Goal: Task Accomplishment & Management: Use online tool/utility

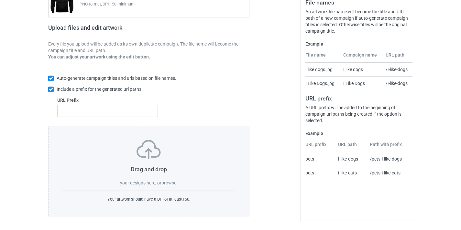
scroll to position [85, 0]
click at [166, 181] on label "browse" at bounding box center [168, 182] width 15 height 5
click at [0, 0] on input "browse" at bounding box center [0, 0] width 0 height 0
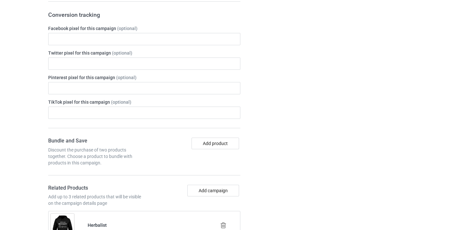
scroll to position [408, 0]
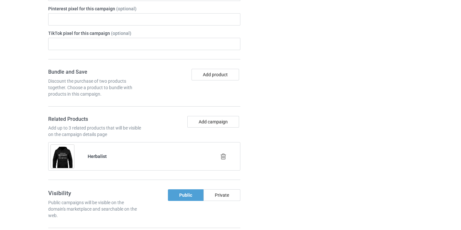
click at [220, 155] on icon at bounding box center [223, 156] width 8 height 7
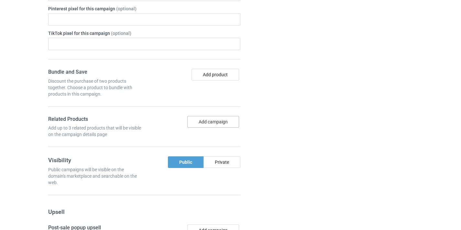
click at [221, 125] on button "Add campaign" at bounding box center [213, 122] width 52 height 12
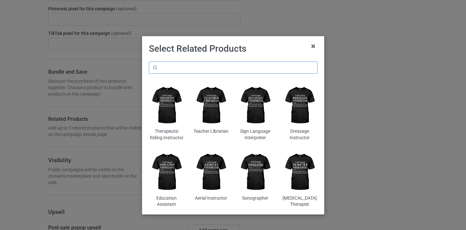
click at [230, 70] on input "text" at bounding box center [233, 67] width 168 height 12
paste input "ASL Teacher"
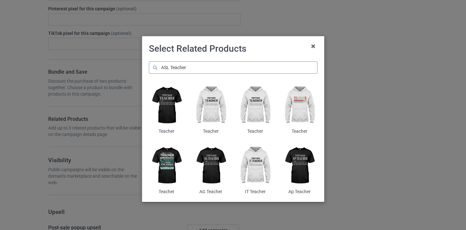
click at [221, 70] on input "ASL Teacher" at bounding box center [233, 67] width 168 height 12
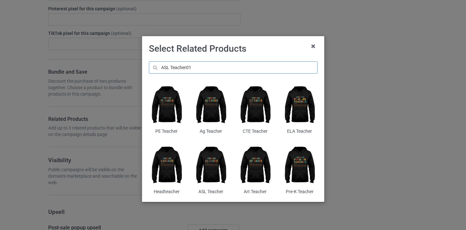
type input "ASL Teacher01"
click at [215, 158] on img at bounding box center [210, 166] width 35 height 44
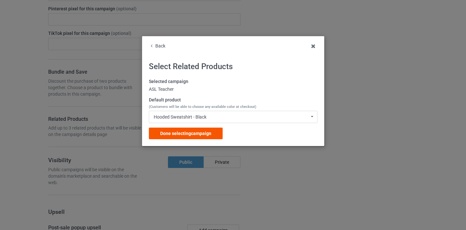
click at [217, 128] on div "Done selecting campaign" at bounding box center [186, 134] width 74 height 12
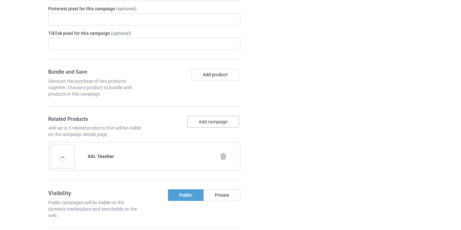
click at [217, 119] on button "Add campaign" at bounding box center [213, 122] width 52 height 12
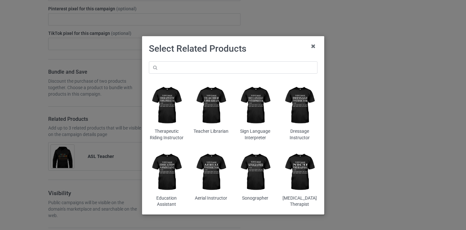
drag, startPoint x: 198, startPoint y: 58, endPoint x: 201, endPoint y: 66, distance: 9.1
click at [199, 58] on div "Therapeutic Riding Instructor Teacher Librarian Sign Language Interpreter Dress…" at bounding box center [233, 135] width 178 height 156
click at [201, 66] on input "text" at bounding box center [233, 67] width 168 height 12
paste input "ASL Teacher"
type input "ASL Teacher3"
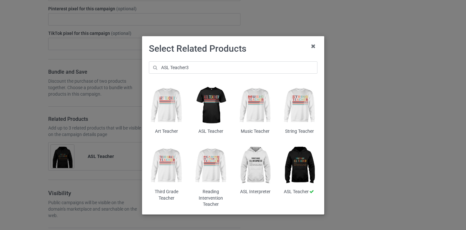
click at [216, 101] on img at bounding box center [210, 105] width 35 height 44
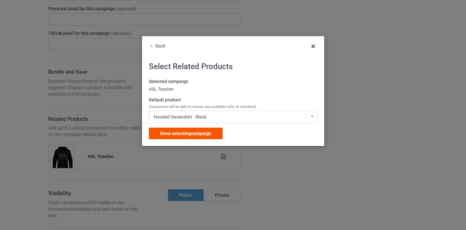
click at [196, 131] on span "Done selecting campaign" at bounding box center [185, 133] width 51 height 5
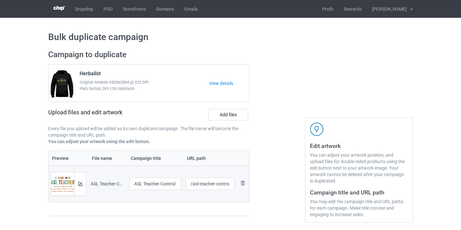
scroll to position [10, 0]
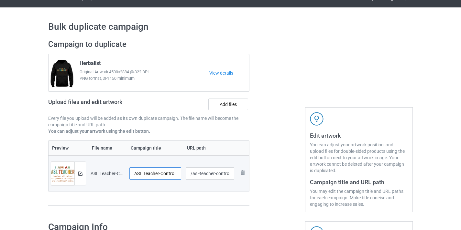
click at [173, 172] on input "ASL Teacher-Control" at bounding box center [155, 174] width 52 height 12
type input "ASL Teacher"
click at [218, 173] on input "/asl-teacher-control" at bounding box center [210, 174] width 49 height 12
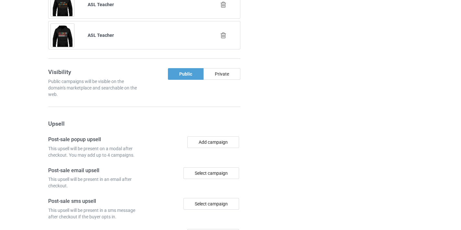
scroll to position [663, 0]
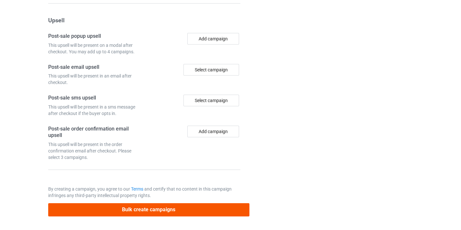
type input "/asl-teacher10"
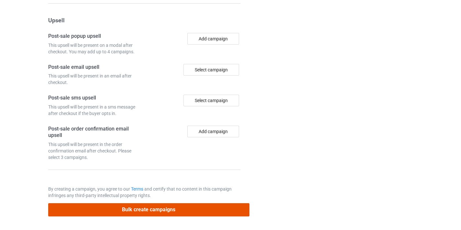
click at [178, 212] on button "Bulk create campaigns" at bounding box center [148, 209] width 201 height 13
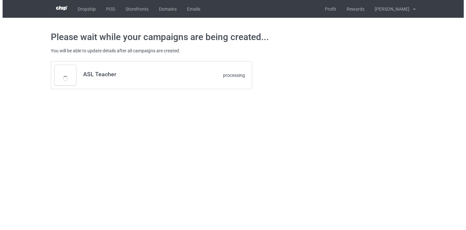
scroll to position [0, 0]
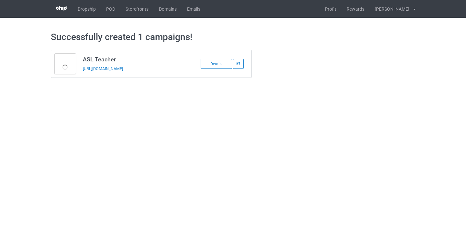
click at [136, 64] on td "ASL Teacher https://www.thepure.gift/asl-teacher10" at bounding box center [133, 63] width 109 height 27
click at [123, 68] on link "https://www.thepure.gift/asl-teacher10" at bounding box center [103, 68] width 40 height 5
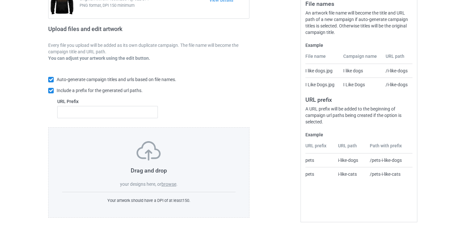
scroll to position [85, 0]
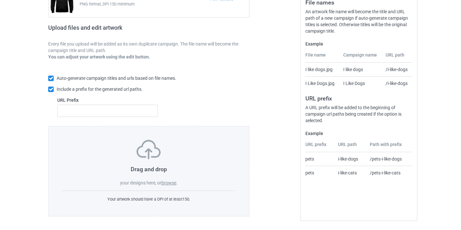
click at [171, 180] on label "browse" at bounding box center [168, 182] width 15 height 5
click at [0, 0] on input "browse" at bounding box center [0, 0] width 0 height 0
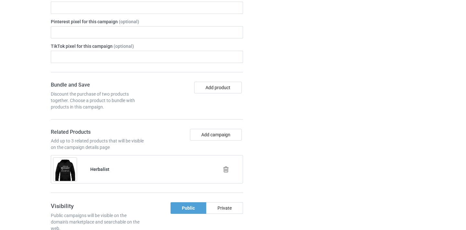
scroll to position [394, 0]
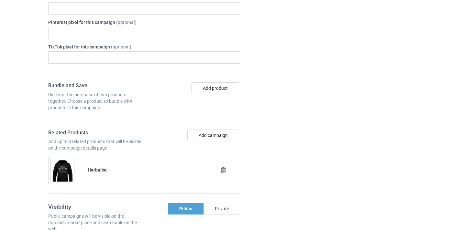
click at [221, 170] on icon at bounding box center [223, 170] width 8 height 7
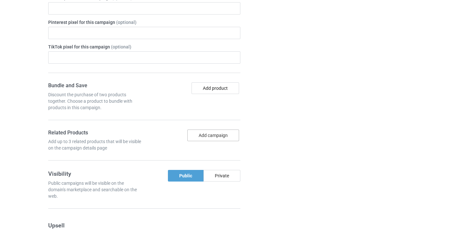
click at [220, 136] on button "Add campaign" at bounding box center [213, 136] width 52 height 12
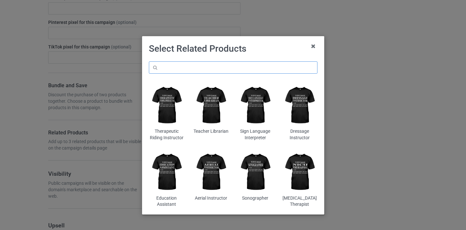
click at [226, 63] on input "text" at bounding box center [233, 67] width 168 height 12
paste input "Histotechnologist"
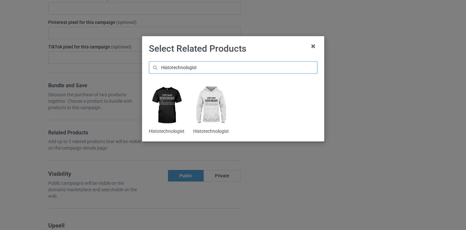
type input "Histotechnologist"
click at [171, 101] on img at bounding box center [166, 105] width 35 height 44
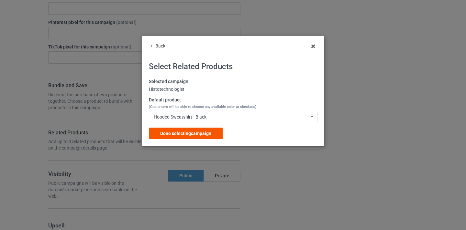
click at [205, 133] on span "Done selecting campaign" at bounding box center [185, 133] width 51 height 5
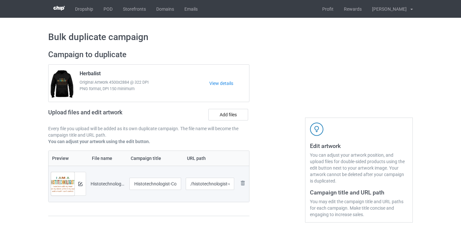
scroll to position [27, 0]
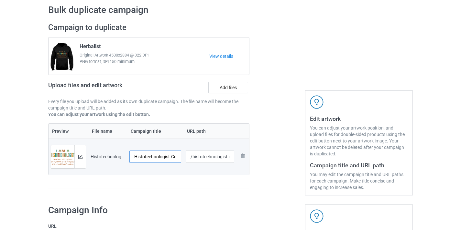
click at [174, 155] on input "Histotechnologist-Control" at bounding box center [155, 157] width 52 height 12
drag, startPoint x: 174, startPoint y: 155, endPoint x: 188, endPoint y: 157, distance: 14.4
click at [188, 157] on tr "Preview and edit artwork Histotechnologist-Control.png Histotechnologist-Contro…" at bounding box center [149, 157] width 201 height 36
click at [170, 157] on input "Histotechnologist-Control" at bounding box center [155, 157] width 52 height 12
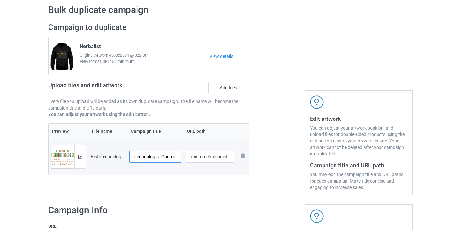
click at [170, 157] on input "Histotechnologist-Control" at bounding box center [155, 157] width 52 height 12
type input "Histotechnologist"
click at [211, 155] on input "/histotechnologist-control" at bounding box center [210, 157] width 49 height 12
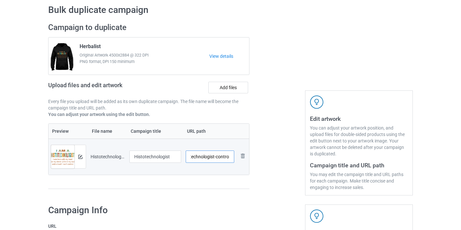
drag, startPoint x: 211, startPoint y: 155, endPoint x: 237, endPoint y: 158, distance: 26.7
click at [237, 158] on tr "Preview and edit artwork Histotechnologist-Control.png Histotechnologist /histo…" at bounding box center [149, 157] width 201 height 36
click at [218, 156] on input "/histotechnologist-control" at bounding box center [210, 157] width 49 height 12
click at [220, 156] on input "/histotechnologist-control" at bounding box center [210, 157] width 49 height 12
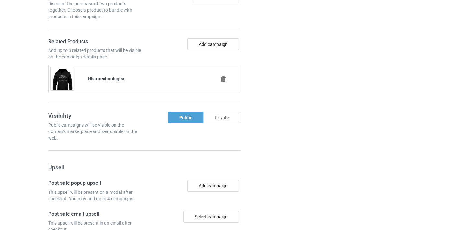
scroll to position [633, 0]
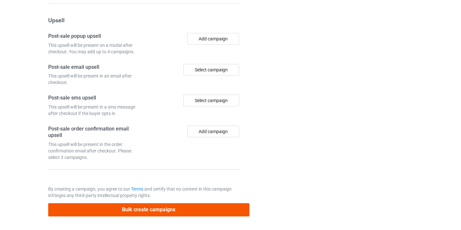
type input "/histotechnologist10"
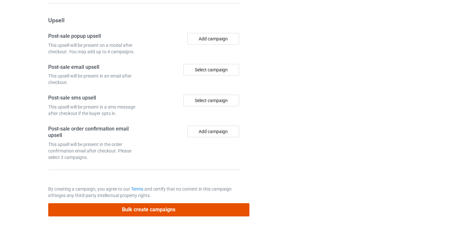
click at [203, 214] on button "Bulk create campaigns" at bounding box center [148, 209] width 201 height 13
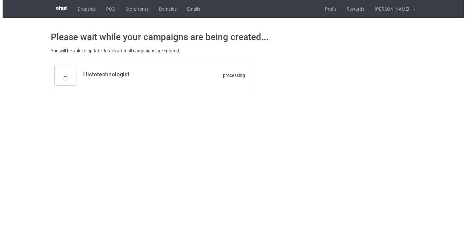
scroll to position [0, 0]
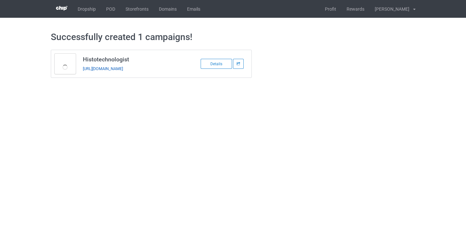
click at [123, 69] on link "https://www.thepure.gift/histotechnologist10" at bounding box center [103, 68] width 40 height 5
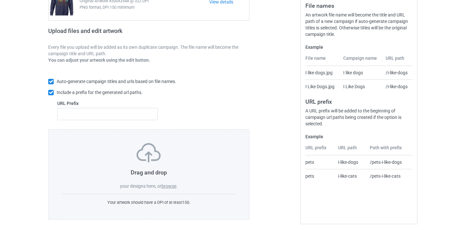
scroll to position [81, 0]
click at [173, 187] on label "browse" at bounding box center [168, 186] width 15 height 5
click at [0, 0] on input "browse" at bounding box center [0, 0] width 0 height 0
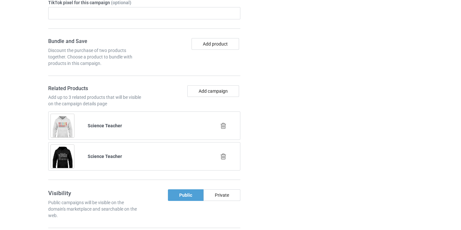
scroll to position [436, 0]
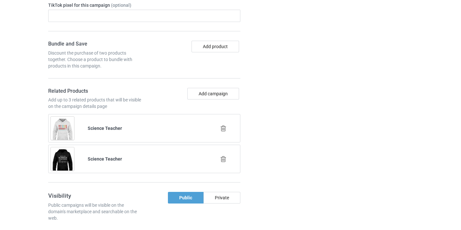
click at [223, 128] on icon at bounding box center [223, 128] width 8 height 7
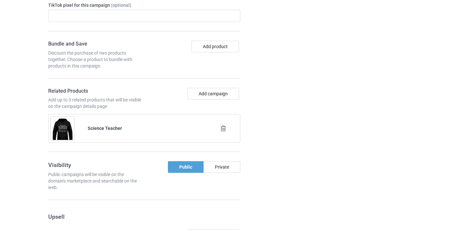
click at [223, 131] on icon at bounding box center [223, 128] width 8 height 7
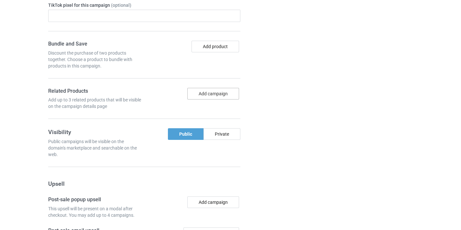
click at [224, 95] on button "Add campaign" at bounding box center [213, 94] width 52 height 12
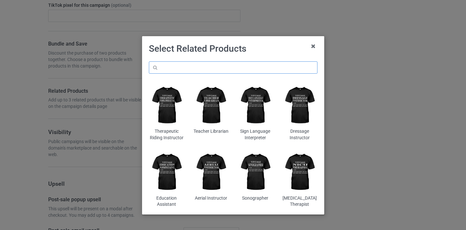
click at [243, 72] on input "text" at bounding box center [233, 67] width 168 height 12
paste input "Montessori Teacher"
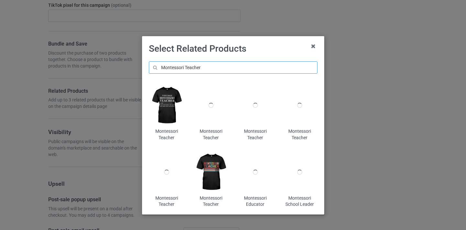
type input "Montessori Teacher"
click at [201, 181] on img at bounding box center [210, 172] width 35 height 44
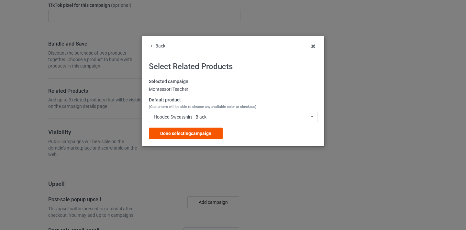
click at [209, 131] on span "Done selecting campaign" at bounding box center [185, 133] width 51 height 5
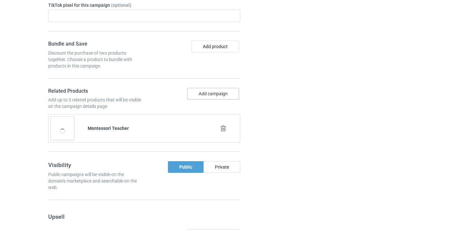
click at [215, 96] on button "Add campaign" at bounding box center [213, 94] width 52 height 12
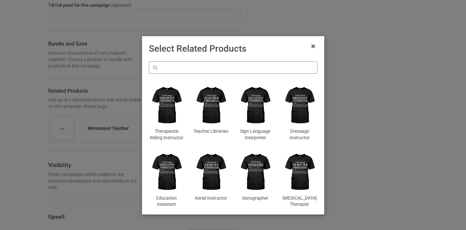
click at [245, 69] on input "text" at bounding box center [233, 67] width 168 height 12
paste input "Montessori Teacher"
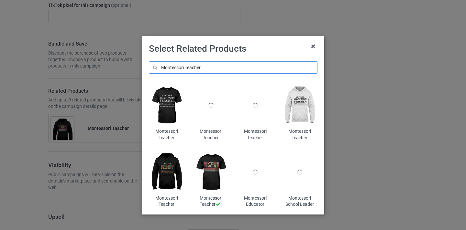
type input "Montessori Teacher"
click at [166, 102] on img at bounding box center [166, 105] width 35 height 44
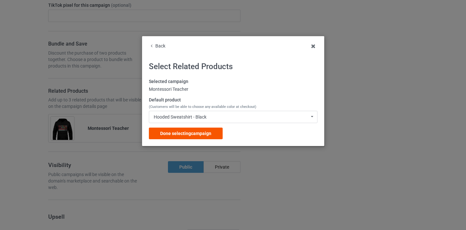
click at [210, 133] on span "Done selecting campaign" at bounding box center [185, 133] width 51 height 5
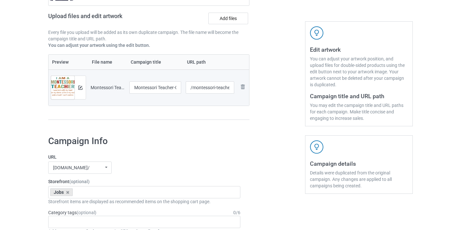
scroll to position [94, 0]
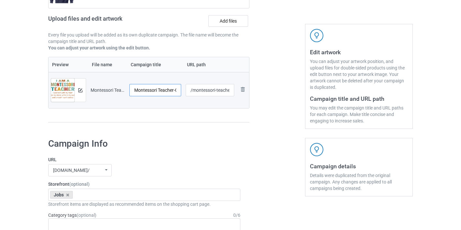
click at [173, 91] on input "Montessori Teacher-Control" at bounding box center [155, 90] width 52 height 12
drag, startPoint x: 173, startPoint y: 91, endPoint x: 188, endPoint y: 92, distance: 15.6
click at [188, 92] on tr "Preview and edit artwork Montessori Teacher-Control.png Montessori Teacher-Cont…" at bounding box center [149, 90] width 201 height 36
click at [171, 92] on input "Montessori Teacher-Control" at bounding box center [155, 90] width 52 height 12
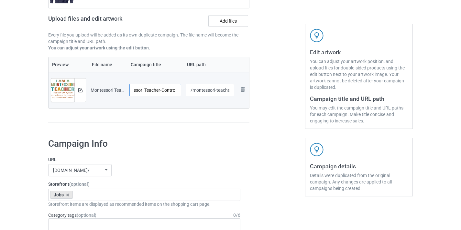
click at [171, 92] on input "Montessori Teacher-Control" at bounding box center [155, 90] width 52 height 12
type input "Montessori Teacher"
click at [204, 91] on input "/montessori-teacher-control" at bounding box center [210, 90] width 49 height 12
drag, startPoint x: 204, startPoint y: 91, endPoint x: 238, endPoint y: 91, distance: 34.6
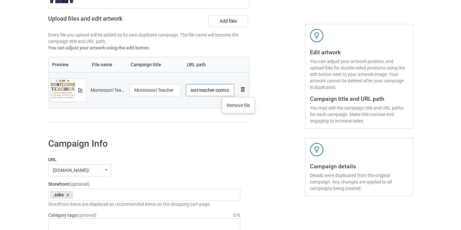
click at [238, 91] on tr "Preview and edit artwork Montessori Teacher-Control.png Montessori Teacher /mon…" at bounding box center [149, 90] width 201 height 36
click at [230, 90] on input "/montessori-teacher-control" at bounding box center [210, 90] width 49 height 12
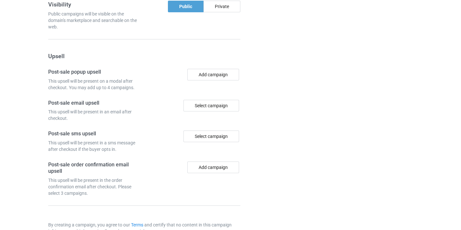
scroll to position [663, 0]
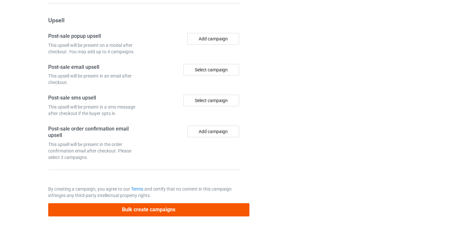
type input "/montessori-teacher10"
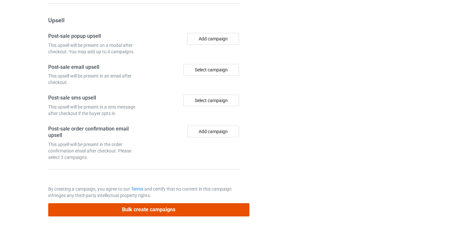
scroll to position [0, 0]
click at [197, 212] on button "Bulk create campaigns" at bounding box center [148, 209] width 201 height 13
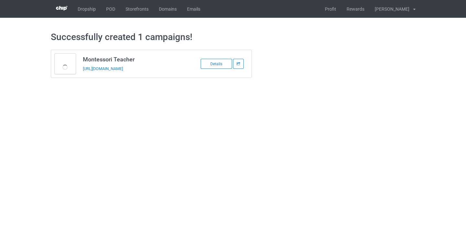
click at [160, 64] on td "Montessori Teacher https://www.thepure.gift/montessori-teacher10" at bounding box center [133, 63] width 109 height 27
click at [123, 69] on link "https://www.thepure.gift/montessori-teacher10" at bounding box center [103, 68] width 40 height 5
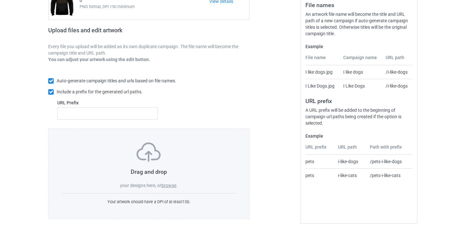
scroll to position [83, 0]
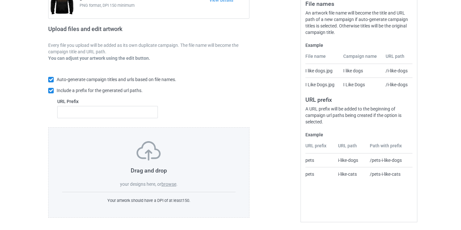
click at [171, 183] on label "browse" at bounding box center [168, 184] width 15 height 5
click at [0, 0] on input "browse" at bounding box center [0, 0] width 0 height 0
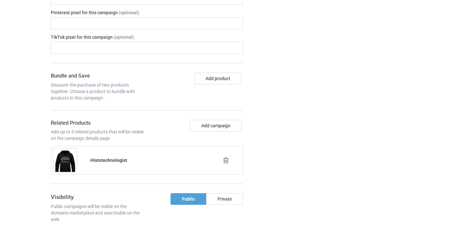
scroll to position [404, 0]
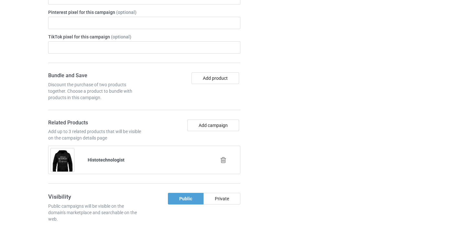
click at [224, 166] on div at bounding box center [223, 160] width 37 height 16
drag, startPoint x: 223, startPoint y: 162, endPoint x: 222, endPoint y: 137, distance: 25.3
click at [223, 162] on icon at bounding box center [223, 160] width 8 height 7
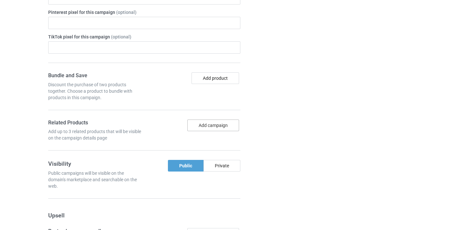
click at [223, 130] on button "Add campaign" at bounding box center [213, 126] width 52 height 12
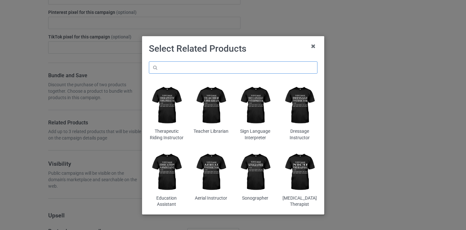
click at [227, 71] on input "text" at bounding box center [233, 67] width 168 height 12
paste input "Handwork Teacher"
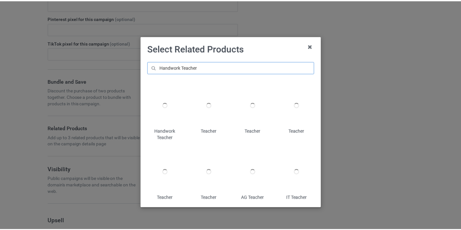
scroll to position [410, 0]
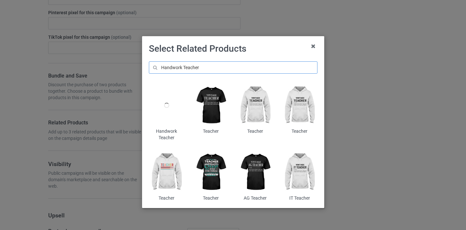
type input "Handwork Teacher"
click at [168, 107] on div at bounding box center [166, 105] width 35 height 44
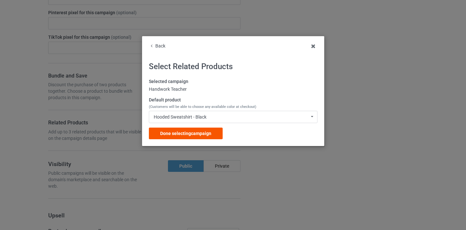
click at [210, 137] on div "Done selecting campaign" at bounding box center [186, 134] width 74 height 12
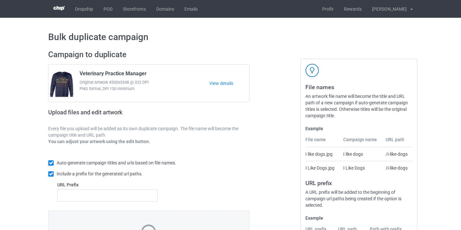
scroll to position [85, 0]
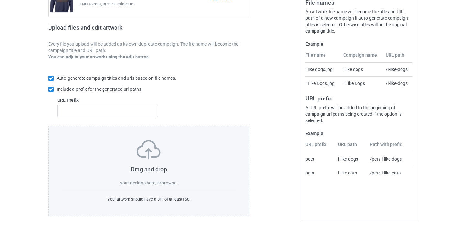
click at [171, 183] on label "browse" at bounding box center [168, 182] width 15 height 5
click at [0, 0] on input "browse" at bounding box center [0, 0] width 0 height 0
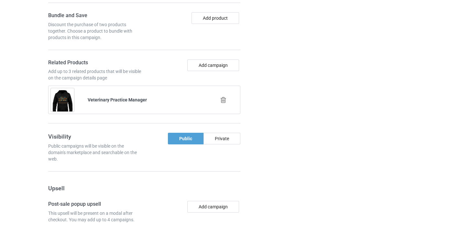
scroll to position [465, 0]
click at [226, 101] on icon at bounding box center [223, 99] width 8 height 7
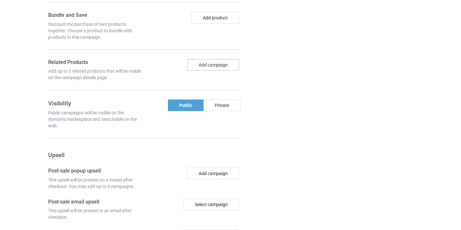
click at [219, 66] on button "Add campaign" at bounding box center [213, 65] width 52 height 12
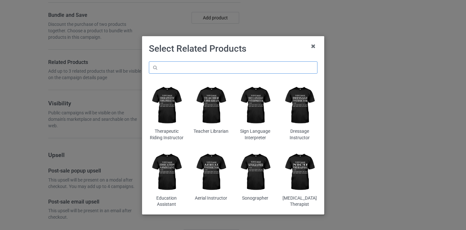
click at [244, 72] on input "text" at bounding box center [233, 67] width 168 height 12
paste input "Handwork Teacher"
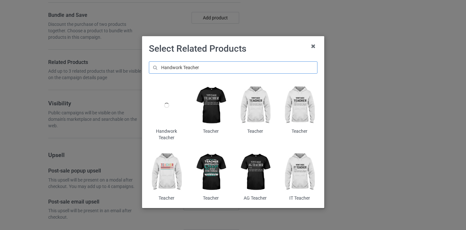
type input "Handwork Teacher"
click at [172, 106] on div at bounding box center [166, 105] width 35 height 44
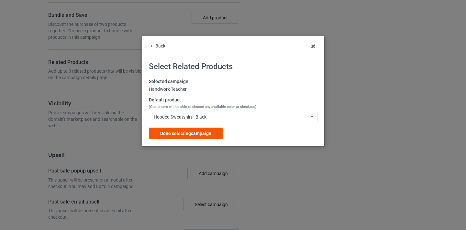
click at [217, 131] on div "Done selecting campaign" at bounding box center [186, 134] width 74 height 12
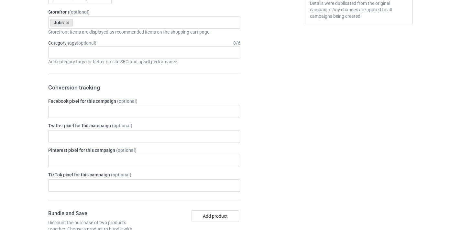
scroll to position [109, 0]
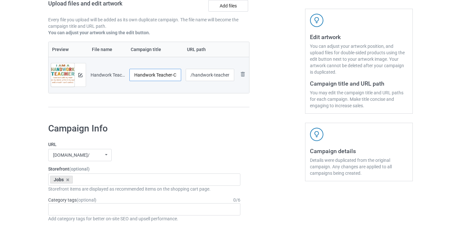
click at [174, 77] on input "Handwork Teacher-Control" at bounding box center [155, 75] width 52 height 12
click at [182, 76] on td "Handwork Teacher-Control" at bounding box center [155, 75] width 56 height 36
click at [163, 75] on input "Handwork Teacher-Control" at bounding box center [155, 75] width 52 height 12
drag, startPoint x: 163, startPoint y: 75, endPoint x: 182, endPoint y: 76, distance: 19.1
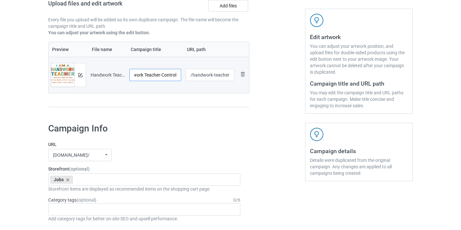
click at [182, 76] on td "Handwork Teacher-Control" at bounding box center [155, 75] width 56 height 36
click at [168, 76] on input "Handwork Teacher-Control" at bounding box center [155, 75] width 52 height 12
type input "Handwork Teacher"
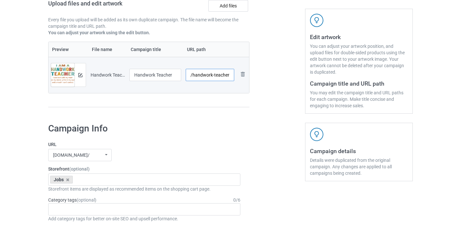
click at [205, 75] on input "/handwork-teacher-control" at bounding box center [210, 75] width 49 height 12
drag, startPoint x: 205, startPoint y: 75, endPoint x: 248, endPoint y: 78, distance: 43.7
click at [248, 78] on tr "Preview and edit artwork Handwork Teacher-Control.png Handwork Teacher /handwor…" at bounding box center [149, 75] width 201 height 36
click at [227, 76] on input "/handwork-teacher-control" at bounding box center [210, 75] width 49 height 12
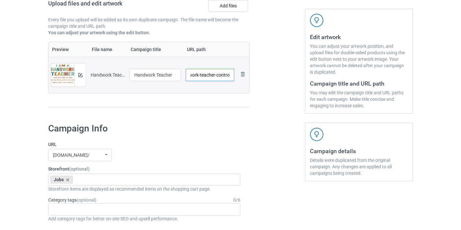
click at [227, 76] on input "/handwork-teacher-control" at bounding box center [210, 75] width 49 height 12
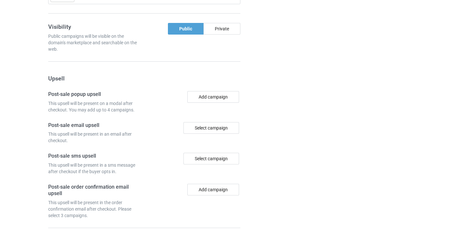
scroll to position [633, 0]
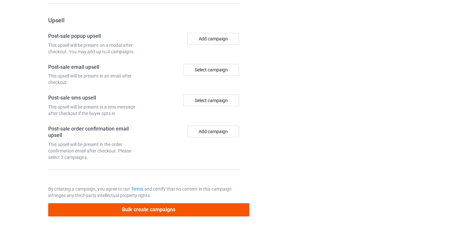
type input "/handwork-teacher10"
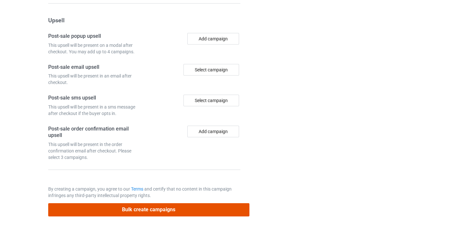
click at [194, 215] on button "Bulk create campaigns" at bounding box center [148, 209] width 201 height 13
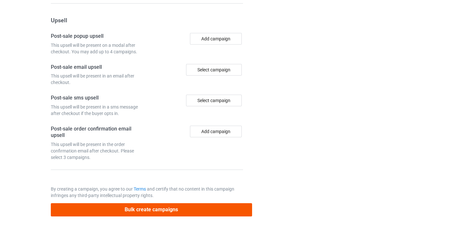
scroll to position [0, 0]
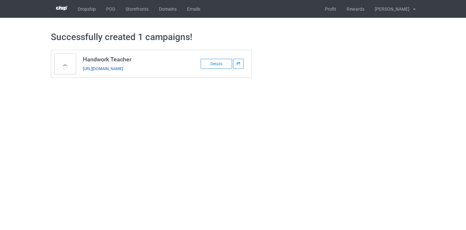
click at [123, 68] on link "https://www.thepure.gift/handwork-teacher10" at bounding box center [103, 68] width 40 height 5
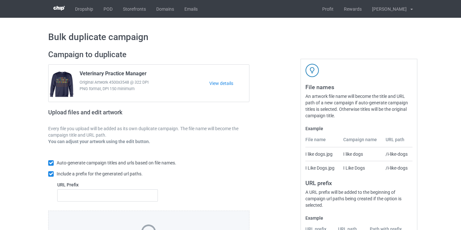
scroll to position [85, 0]
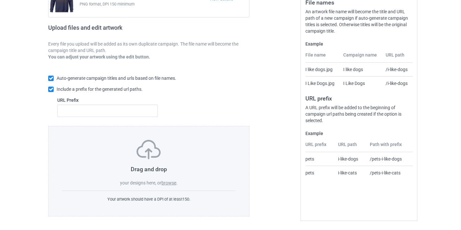
click at [166, 181] on label "browse" at bounding box center [168, 182] width 15 height 5
click at [0, 0] on input "browse" at bounding box center [0, 0] width 0 height 0
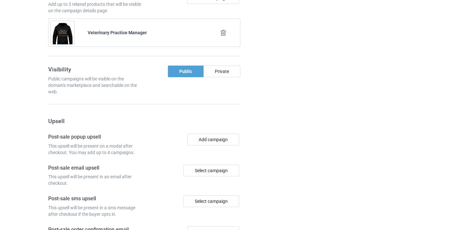
click at [224, 33] on icon at bounding box center [223, 32] width 8 height 7
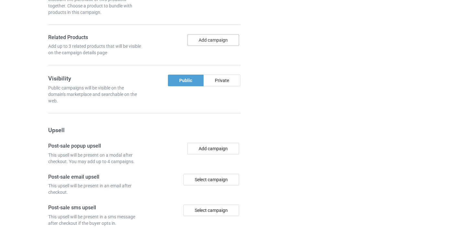
scroll to position [489, 0]
click at [223, 41] on button "Add campaign" at bounding box center [213, 41] width 52 height 12
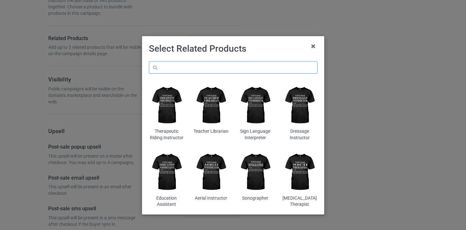
click at [243, 72] on input "text" at bounding box center [233, 67] width 168 height 12
paste input "Nursing Home Administrator"
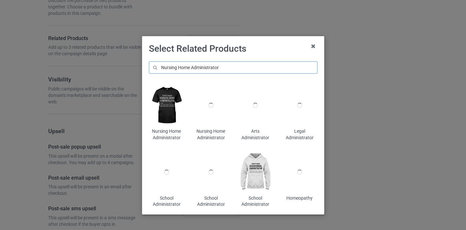
type input "Nursing Home Administrator"
click at [172, 97] on img at bounding box center [166, 105] width 35 height 44
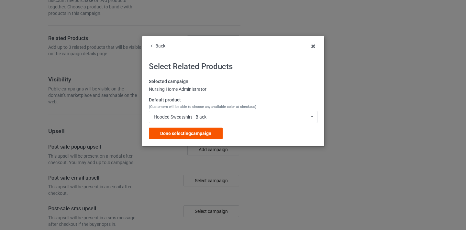
click at [207, 130] on div "Done selecting campaign" at bounding box center [186, 134] width 74 height 12
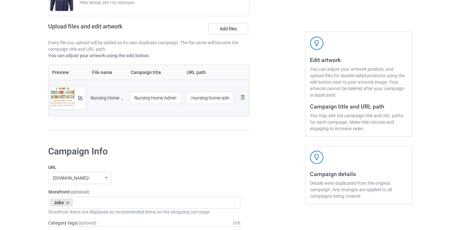
scroll to position [85, 0]
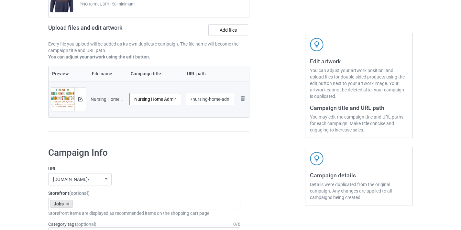
click at [171, 98] on input "Nursing Home Administrator-Control" at bounding box center [155, 99] width 52 height 12
drag, startPoint x: 171, startPoint y: 98, endPoint x: 185, endPoint y: 100, distance: 13.7
click at [185, 100] on tr "Preview and edit artwork Nursing Home Administrator-Control.png Nursing Home Ad…" at bounding box center [149, 99] width 201 height 36
click at [167, 100] on input "Nursing Home Administrator-Control" at bounding box center [155, 99] width 52 height 12
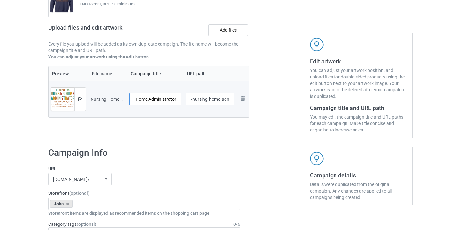
scroll to position [0, 16]
type input "Nursing Home Administrator"
click at [208, 101] on input "/nursing-home-administrator-control" at bounding box center [210, 99] width 49 height 12
drag, startPoint x: 208, startPoint y: 101, endPoint x: 239, endPoint y: 100, distance: 31.7
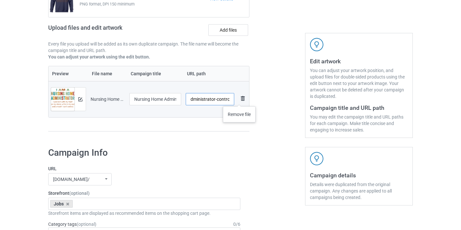
click at [239, 100] on tr "Preview and edit artwork Nursing Home Administrator-Control.png Nursing Home Ad…" at bounding box center [149, 99] width 201 height 36
click at [223, 98] on input "/nursing-home-administrator-control" at bounding box center [210, 99] width 49 height 12
click at [193, 98] on input "/nursing-home-administrator10" at bounding box center [210, 99] width 49 height 12
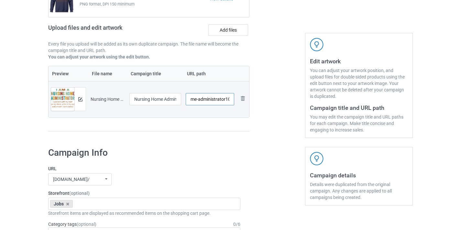
drag, startPoint x: 193, startPoint y: 98, endPoint x: 237, endPoint y: 100, distance: 43.4
click at [237, 100] on tr "Preview and edit artwork Nursing Home Administrator-Control.png Nursing Home Ad…" at bounding box center [149, 99] width 201 height 36
click at [217, 100] on input "/nursing-home-administrator10" at bounding box center [210, 99] width 49 height 12
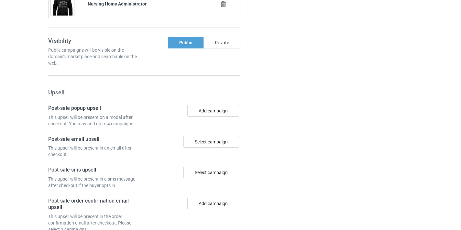
scroll to position [633, 0]
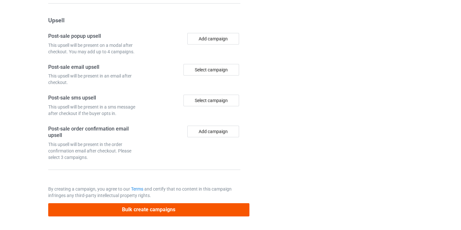
type input "/nha10"
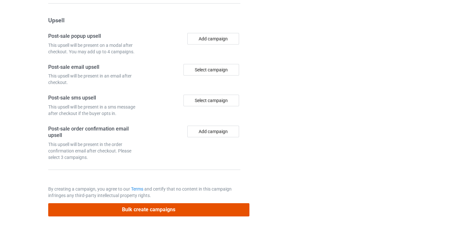
click at [203, 204] on button "Bulk create campaigns" at bounding box center [148, 209] width 201 height 13
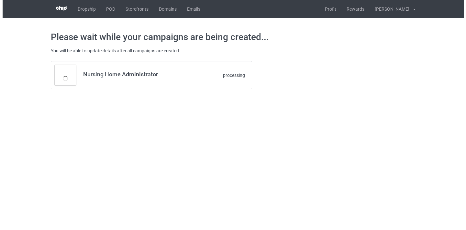
scroll to position [0, 0]
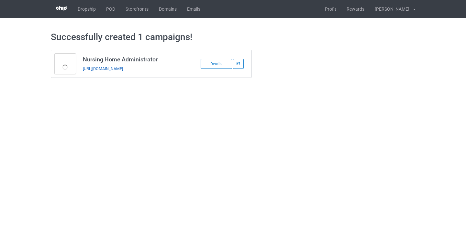
click at [123, 69] on link "https://www.thepure.gift/nha10" at bounding box center [103, 68] width 40 height 5
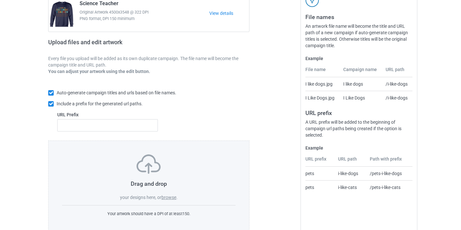
scroll to position [69, 0]
click at [170, 200] on label "browse" at bounding box center [168, 198] width 15 height 5
click at [0, 0] on input "browse" at bounding box center [0, 0] width 0 height 0
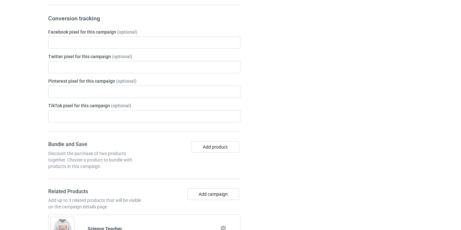
scroll to position [396, 0]
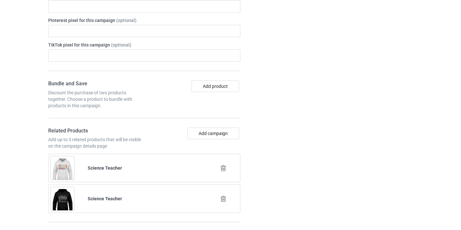
click at [225, 166] on icon at bounding box center [223, 168] width 8 height 7
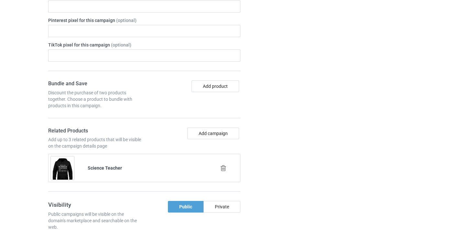
click at [225, 166] on icon at bounding box center [223, 168] width 8 height 7
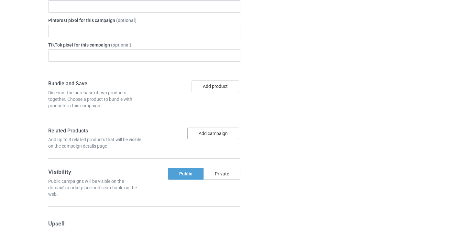
click at [214, 134] on button "Add campaign" at bounding box center [213, 134] width 52 height 12
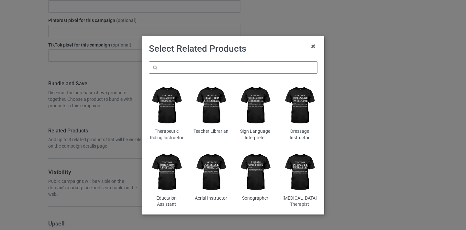
click at [222, 73] on input "text" at bounding box center [233, 67] width 168 height 12
paste input "German Teacher"
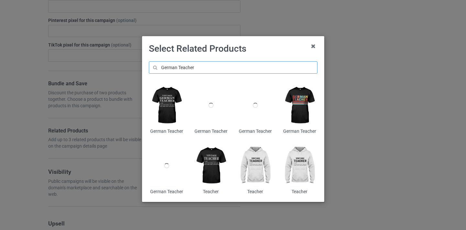
type input "German Teacher"
click at [157, 100] on img at bounding box center [166, 105] width 35 height 44
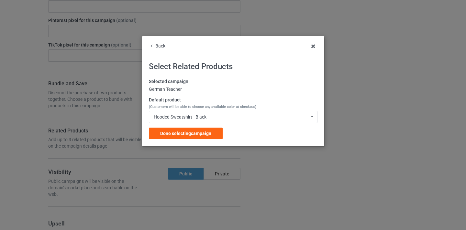
click at [206, 124] on div "Selected campaign German Teacher Default product (Customers will be able to cho…" at bounding box center [233, 109] width 168 height 61
click at [206, 128] on div "Done selecting campaign" at bounding box center [186, 134] width 74 height 12
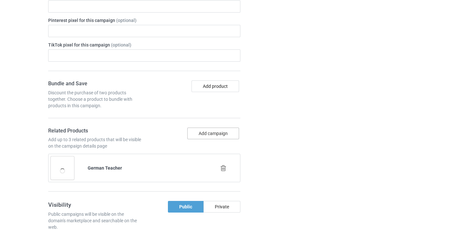
click at [214, 134] on button "Add campaign" at bounding box center [213, 134] width 52 height 12
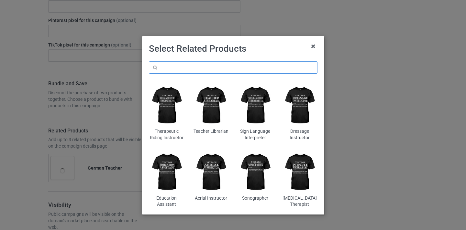
click at [227, 66] on input "text" at bounding box center [233, 67] width 168 height 12
paste input "German Teacher"
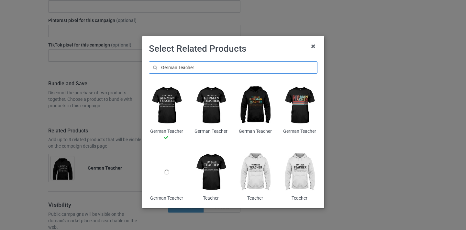
type input "German Teacher"
click at [300, 113] on img at bounding box center [299, 105] width 35 height 44
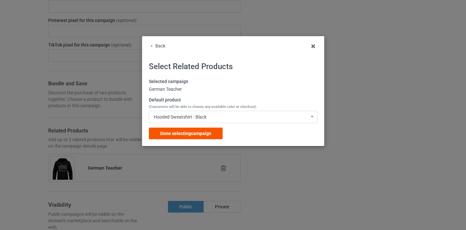
click at [202, 135] on span "Done selecting campaign" at bounding box center [185, 133] width 51 height 5
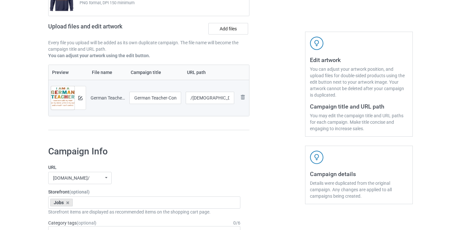
scroll to position [87, 0]
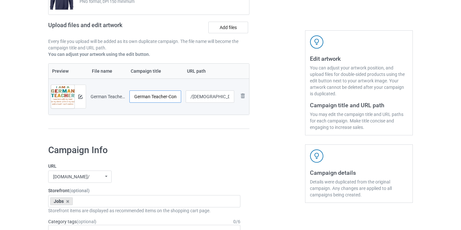
click at [167, 100] on input "German Teacher-Control" at bounding box center [155, 97] width 52 height 12
click at [173, 97] on input "German Teacher-Control" at bounding box center [155, 97] width 52 height 12
type input "German Teacher"
click at [227, 96] on input "/german-teacher-control" at bounding box center [210, 97] width 49 height 12
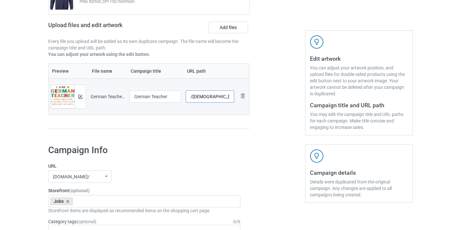
scroll to position [0, 10]
drag, startPoint x: 227, startPoint y: 96, endPoint x: 254, endPoint y: 96, distance: 26.5
click at [254, 96] on div "Campaign to duplicate Science Teacher Original Artwork 4500x3548 @ 322 DPI PNG …" at bounding box center [231, 49] width 374 height 182
type input "/german-teacher10"
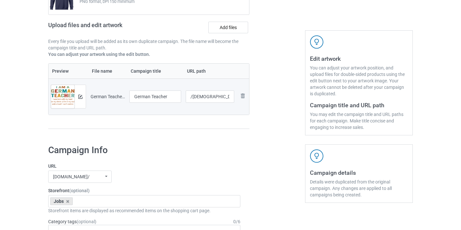
click at [264, 81] on div at bounding box center [277, 49] width 47 height 182
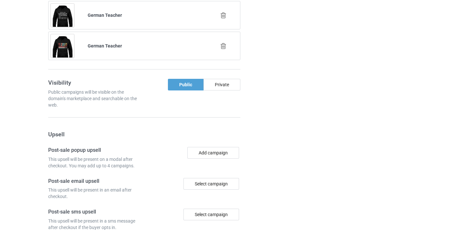
scroll to position [663, 0]
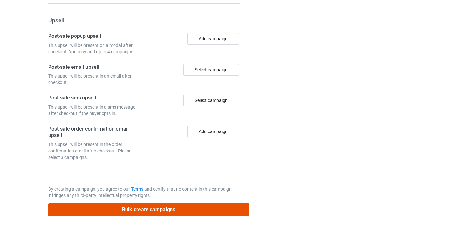
click at [194, 216] on button "Bulk create campaigns" at bounding box center [148, 209] width 201 height 13
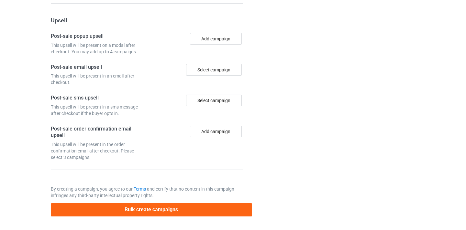
scroll to position [0, 0]
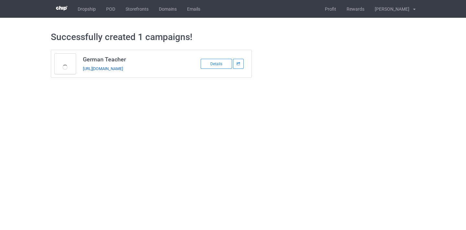
click at [123, 68] on link "https://www.thepure.gift/german-teacher10" at bounding box center [103, 68] width 40 height 5
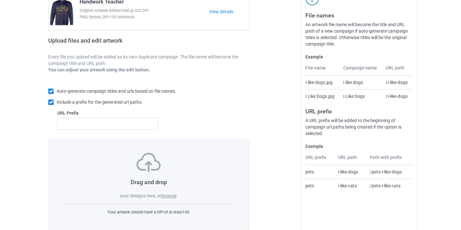
scroll to position [85, 0]
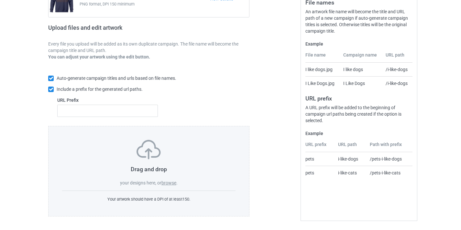
click at [159, 185] on span "your designs here, or" at bounding box center [140, 182] width 41 height 5
click at [164, 184] on label "browse" at bounding box center [168, 182] width 15 height 5
click at [0, 0] on input "browse" at bounding box center [0, 0] width 0 height 0
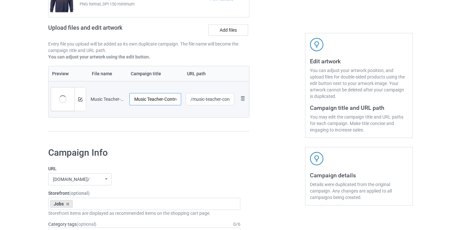
click at [172, 101] on input "Music Teacher-Control" at bounding box center [155, 99] width 52 height 12
type input "Music Teacher"
click at [224, 100] on input "/music-teacher-control" at bounding box center [210, 99] width 49 height 12
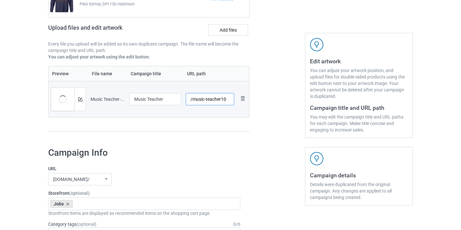
type input "/music-teacher10"
click at [278, 84] on div at bounding box center [277, 52] width 47 height 182
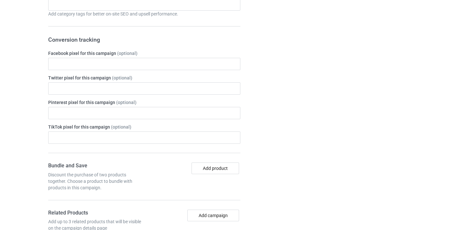
scroll to position [436, 0]
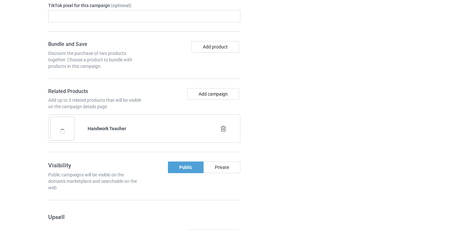
click at [222, 127] on icon at bounding box center [223, 128] width 8 height 7
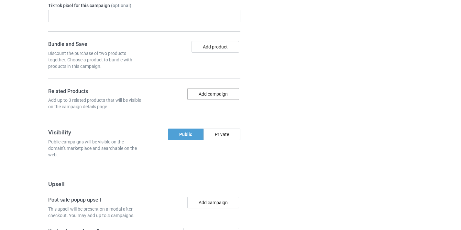
click at [218, 96] on button "Add campaign" at bounding box center [213, 94] width 52 height 12
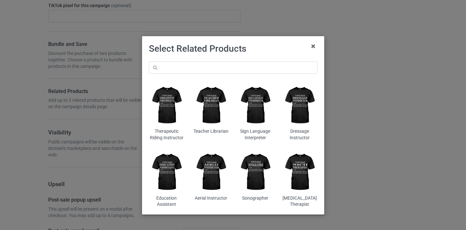
click at [213, 74] on div "Therapeutic Riding Instructor Teacher Librarian Sign Language Interpreter Dress…" at bounding box center [233, 135] width 178 height 156
click at [214, 68] on input "text" at bounding box center [233, 67] width 168 height 12
paste input "Music Teacher"
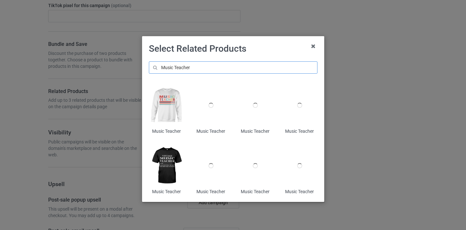
type input "Music Teacher"
click at [165, 103] on img at bounding box center [166, 105] width 35 height 44
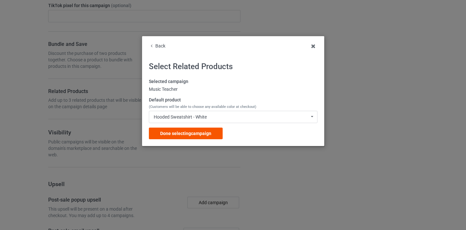
click at [209, 131] on span "Done selecting campaign" at bounding box center [185, 133] width 51 height 5
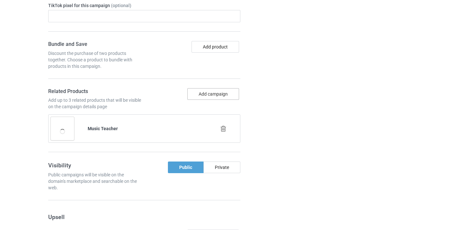
click at [213, 94] on button "Add campaign" at bounding box center [213, 94] width 52 height 12
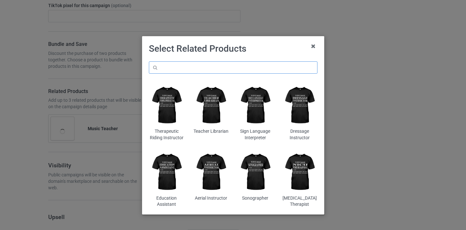
click at [214, 66] on input "text" at bounding box center [233, 67] width 168 height 12
paste input "Music Teacher"
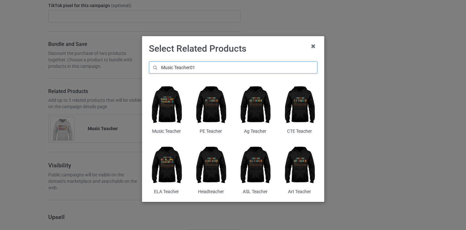
type input "Music Teacher01"
click at [166, 100] on img at bounding box center [166, 105] width 35 height 44
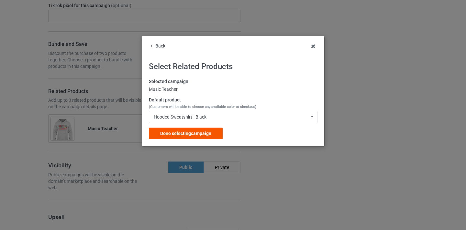
click at [203, 130] on div "Done selecting campaign" at bounding box center [186, 134] width 74 height 12
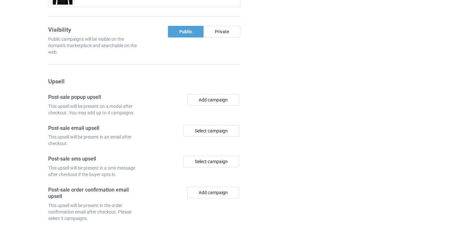
scroll to position [663, 0]
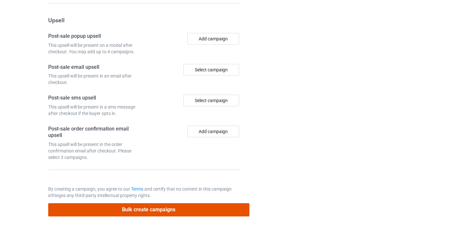
click at [181, 209] on button "Bulk create campaigns" at bounding box center [148, 209] width 201 height 13
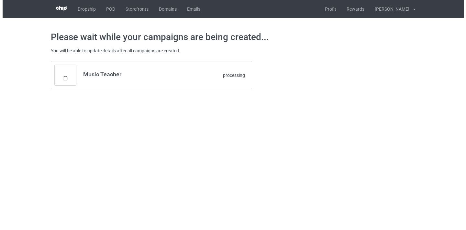
scroll to position [0, 0]
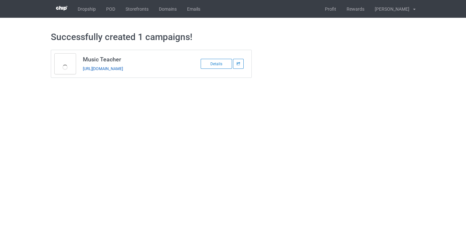
click at [115, 67] on link "[URL][DOMAIN_NAME]" at bounding box center [103, 68] width 40 height 5
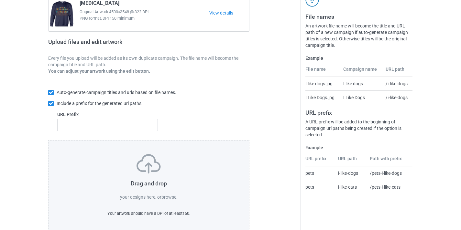
scroll to position [85, 0]
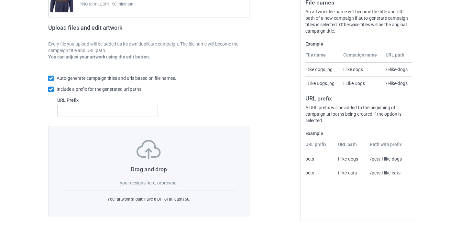
click at [168, 182] on label "browse" at bounding box center [168, 182] width 15 height 5
click at [0, 0] on input "browse" at bounding box center [0, 0] width 0 height 0
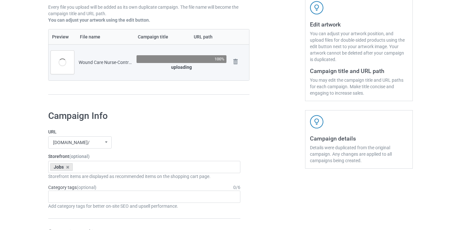
scroll to position [122, 0]
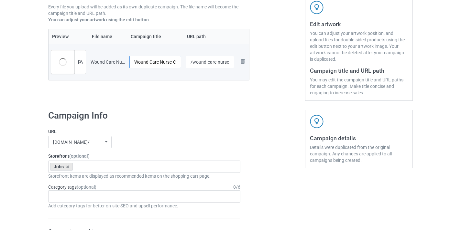
click at [168, 62] on input "Wound Care Nurse-Control" at bounding box center [155, 62] width 52 height 12
drag, startPoint x: 168, startPoint y: 62, endPoint x: 180, endPoint y: 62, distance: 11.3
click at [180, 62] on input "Wound Care Nurse-Control" at bounding box center [155, 62] width 52 height 12
click at [172, 63] on input "Wound Care Nurse-Control" at bounding box center [155, 62] width 52 height 12
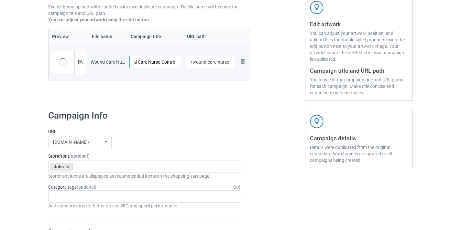
click at [172, 63] on input "Wound Care Nurse-Control" at bounding box center [155, 62] width 52 height 12
type input "Wound Care Nurse"
click at [207, 59] on input "/wound-care-nurse-control" at bounding box center [210, 62] width 49 height 12
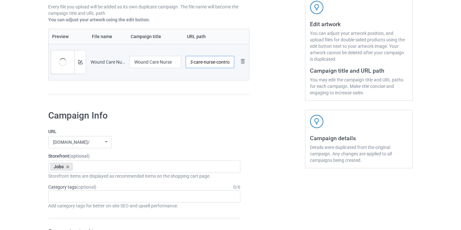
drag, startPoint x: 207, startPoint y: 59, endPoint x: 233, endPoint y: 61, distance: 25.6
click at [233, 61] on input "/wound-care-nurse-control" at bounding box center [210, 62] width 49 height 12
click at [223, 60] on input "/wound-care-nurse-control" at bounding box center [210, 62] width 49 height 12
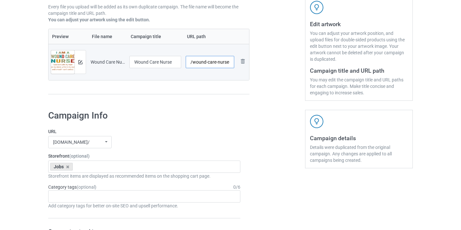
click at [225, 59] on input "/wound-care-nurse-" at bounding box center [210, 62] width 49 height 12
click at [219, 59] on input "/wound-care-nurse-" at bounding box center [210, 62] width 49 height 12
drag, startPoint x: 219, startPoint y: 59, endPoint x: 232, endPoint y: 62, distance: 13.6
click at [232, 62] on input "/wound-care-nurse-" at bounding box center [210, 62] width 49 height 12
click at [226, 63] on input "/wound-care-nurse-" at bounding box center [210, 62] width 49 height 12
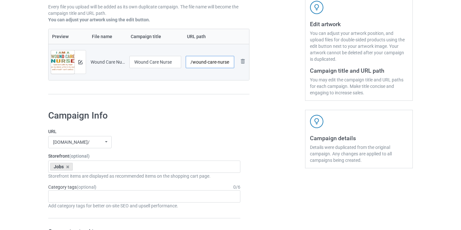
click at [230, 62] on input "/wound-care-nurse-" at bounding box center [210, 62] width 49 height 12
click at [194, 62] on input "/wound-care-nurse10" at bounding box center [210, 62] width 49 height 12
drag, startPoint x: 194, startPoint y: 62, endPoint x: 263, endPoint y: 65, distance: 69.6
click at [263, 65] on div "Campaign to duplicate Speech-Language Pathologist Original Artwork 4500x3548 @ …" at bounding box center [231, 14] width 374 height 182
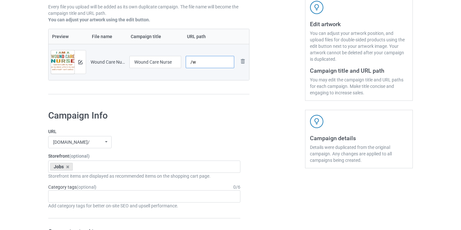
scroll to position [0, 0]
type input "/wcn10"
click at [274, 65] on div at bounding box center [277, 14] width 47 height 182
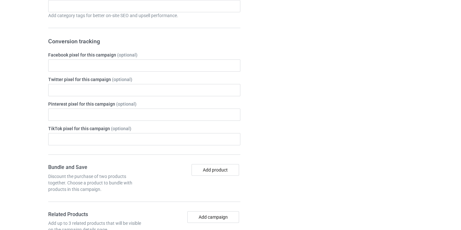
scroll to position [519, 0]
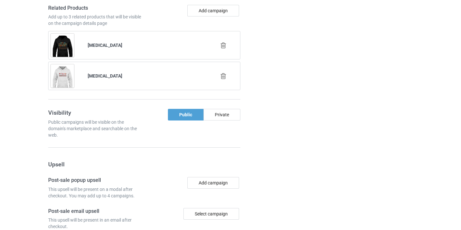
click at [224, 49] on div at bounding box center [223, 46] width 37 height 16
click at [224, 47] on icon at bounding box center [223, 45] width 8 height 7
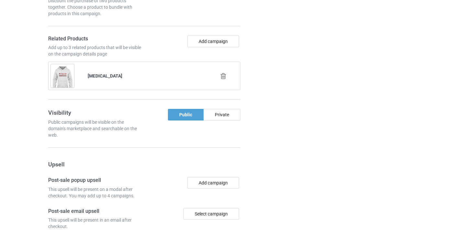
click at [228, 72] on div at bounding box center [223, 76] width 37 height 16
click at [224, 74] on icon at bounding box center [223, 76] width 8 height 7
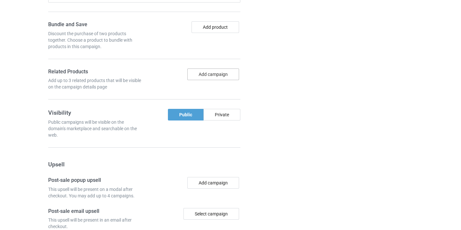
click at [218, 76] on button "Add campaign" at bounding box center [213, 75] width 52 height 12
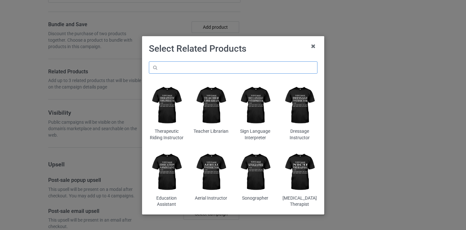
click at [224, 71] on input "text" at bounding box center [233, 67] width 168 height 12
paste input "Wound Care Nurse"
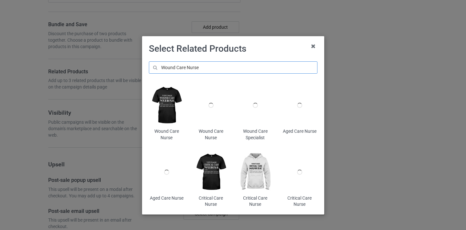
type input "Wound Care Nurse"
click at [168, 104] on img at bounding box center [166, 105] width 35 height 44
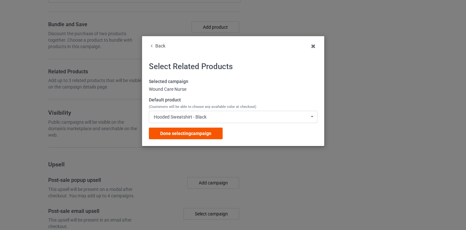
click at [216, 128] on div "Done selecting campaign" at bounding box center [186, 134] width 74 height 12
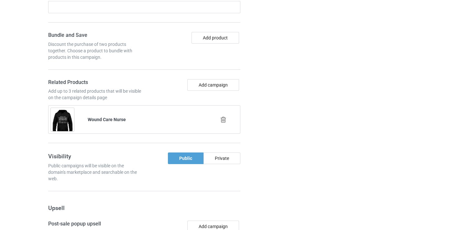
scroll to position [633, 0]
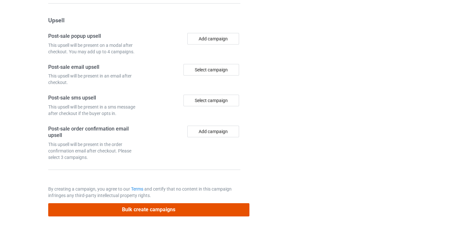
click at [183, 207] on button "Bulk create campaigns" at bounding box center [148, 209] width 201 height 13
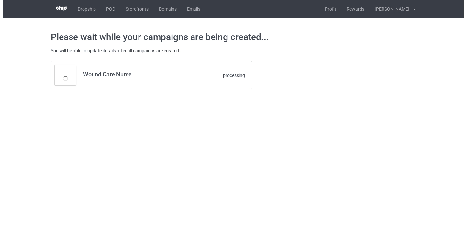
scroll to position [0, 0]
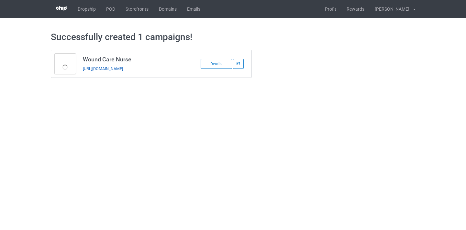
click at [123, 69] on link "https://www.thepure.gift/wcn10" at bounding box center [103, 68] width 40 height 5
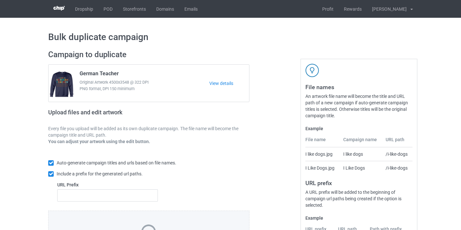
scroll to position [85, 0]
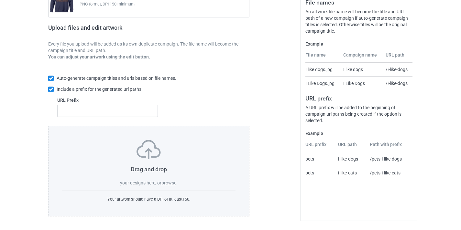
click at [166, 183] on label "browse" at bounding box center [168, 182] width 15 height 5
click at [0, 0] on input "browse" at bounding box center [0, 0] width 0 height 0
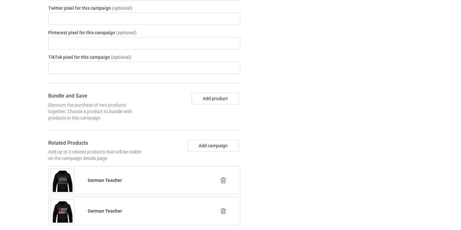
scroll to position [402, 0]
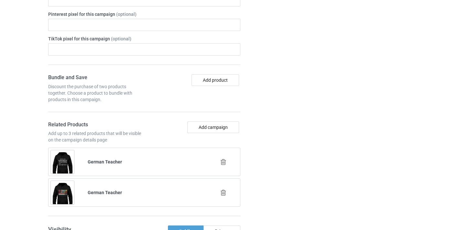
click at [222, 165] on icon at bounding box center [223, 162] width 8 height 7
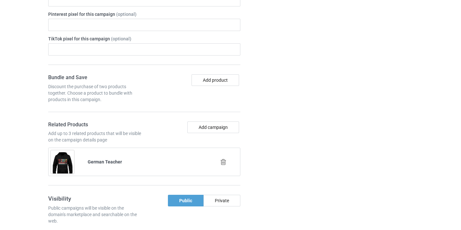
click at [223, 162] on icon at bounding box center [223, 162] width 8 height 7
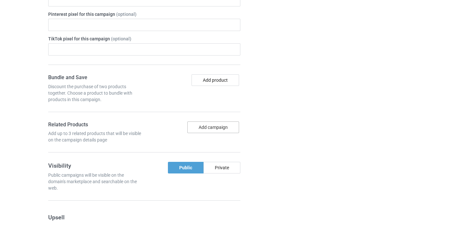
click at [216, 132] on button "Add campaign" at bounding box center [213, 128] width 52 height 12
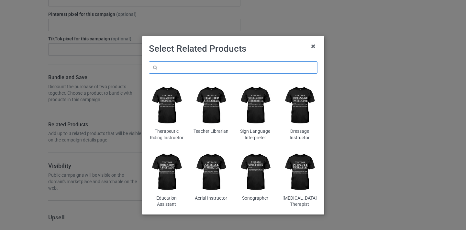
click at [235, 71] on input "text" at bounding box center [233, 67] width 168 height 12
paste input "Hospice Nurse"
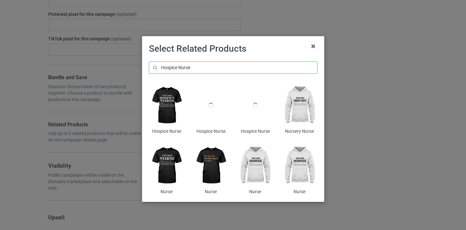
type input "Hospice Nurse"
click at [162, 106] on img at bounding box center [166, 105] width 35 height 44
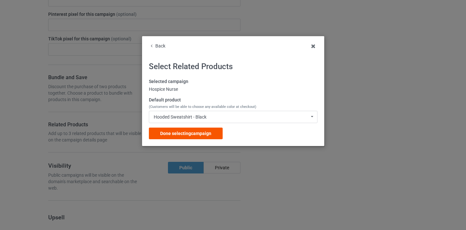
click at [219, 138] on div "Done selecting campaign" at bounding box center [186, 134] width 74 height 12
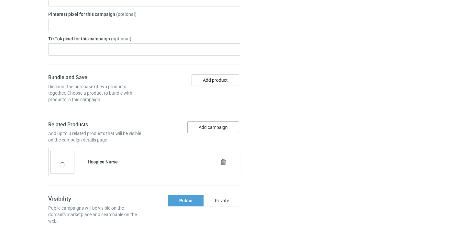
click at [221, 129] on button "Add campaign" at bounding box center [213, 128] width 52 height 12
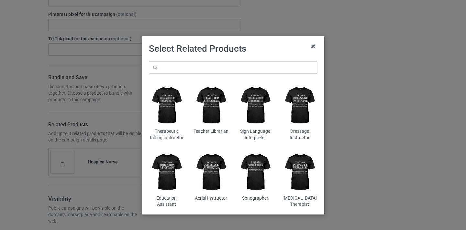
drag, startPoint x: 225, startPoint y: 53, endPoint x: 229, endPoint y: 64, distance: 11.7
click at [225, 54] on h1 "Select Related Products" at bounding box center [233, 49] width 168 height 12
click at [229, 67] on input "text" at bounding box center [233, 67] width 168 height 12
paste input "Hospice Nurse"
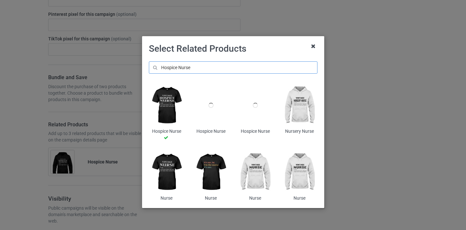
type input "Hospice Nurse"
click at [310, 45] on icon at bounding box center [313, 46] width 10 height 10
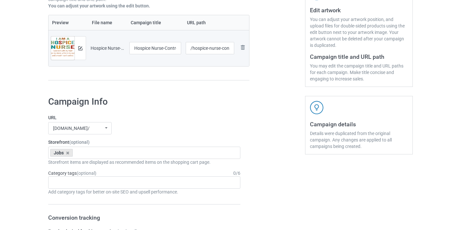
scroll to position [121, 0]
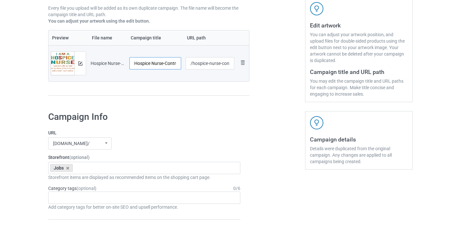
click at [169, 62] on input "Hospice Nurse-Control" at bounding box center [155, 63] width 52 height 12
type input "Hospice Nurse"
click at [231, 63] on input "/hospice-nurse-control" at bounding box center [210, 63] width 49 height 12
click at [227, 64] on input "/hospice-nurse-control" at bounding box center [210, 63] width 49 height 12
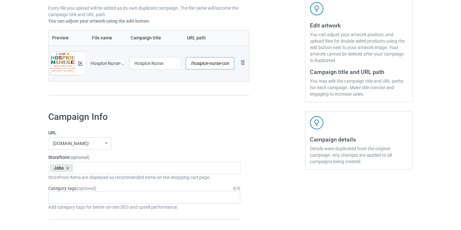
click at [227, 64] on input "/hospice-nurse-control" at bounding box center [210, 63] width 49 height 12
type input "/hospice-nurse10"
click at [269, 68] on div at bounding box center [277, 16] width 47 height 182
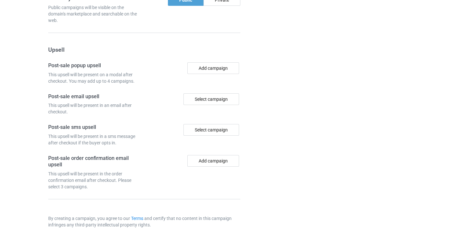
scroll to position [633, 0]
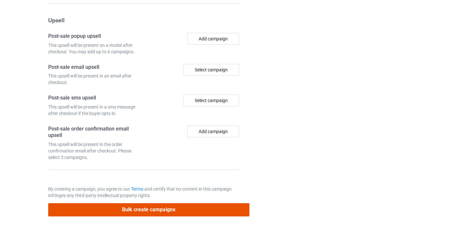
click at [198, 205] on button "Bulk create campaigns" at bounding box center [148, 209] width 201 height 13
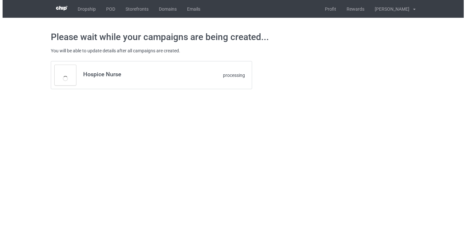
scroll to position [0, 0]
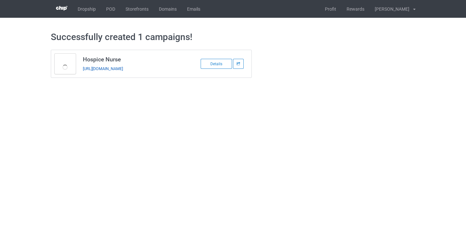
click at [123, 69] on link "https://www.thepure.gift/hospice-nurse10" at bounding box center [103, 68] width 40 height 5
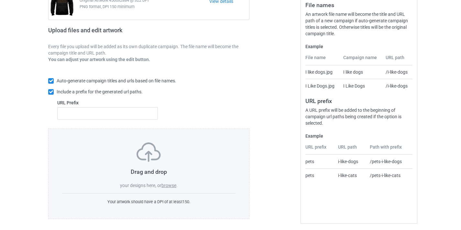
scroll to position [85, 0]
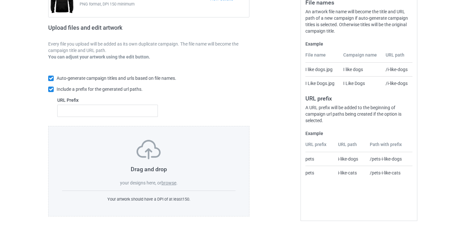
click at [171, 185] on label "browse" at bounding box center [168, 182] width 15 height 5
click at [0, 0] on input "browse" at bounding box center [0, 0] width 0 height 0
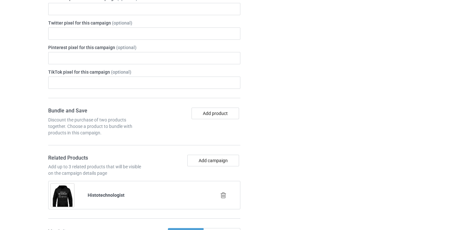
scroll to position [373, 0]
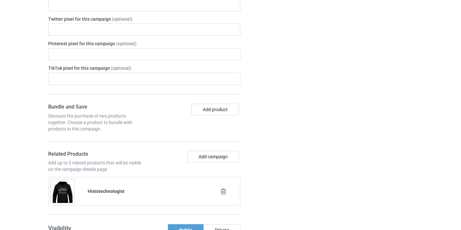
click at [226, 191] on icon at bounding box center [223, 191] width 8 height 7
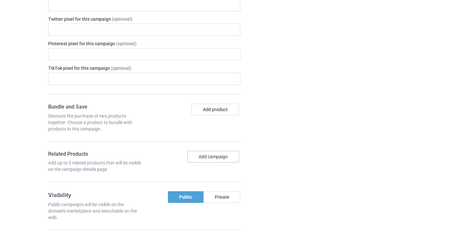
click at [217, 154] on button "Add campaign" at bounding box center [213, 157] width 52 height 12
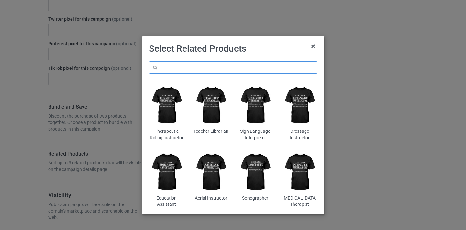
click at [255, 66] on input "text" at bounding box center [233, 67] width 168 height 12
paste input "Archivist"
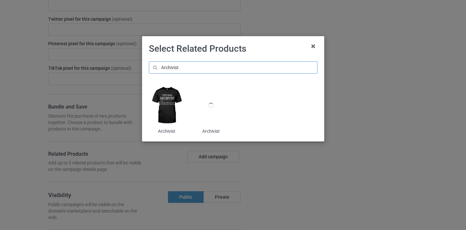
type input "Archivist"
click at [169, 96] on img at bounding box center [166, 105] width 35 height 44
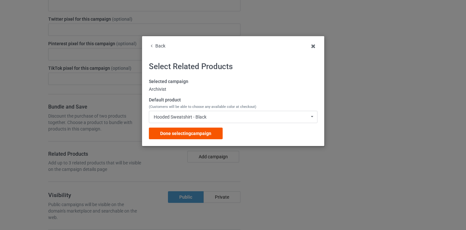
click at [211, 135] on span "Done selecting campaign" at bounding box center [185, 133] width 51 height 5
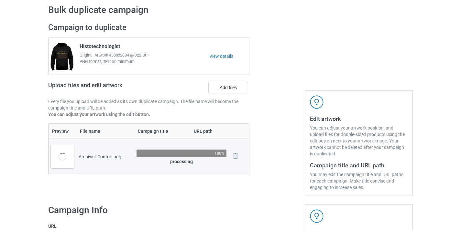
scroll to position [117, 0]
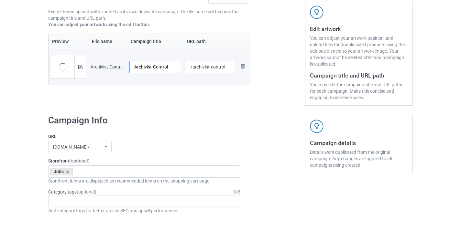
click at [157, 65] on input "Archivist-Control" at bounding box center [155, 67] width 52 height 12
type input "Archivist"
click at [216, 65] on input "/archivist-control" at bounding box center [210, 67] width 49 height 12
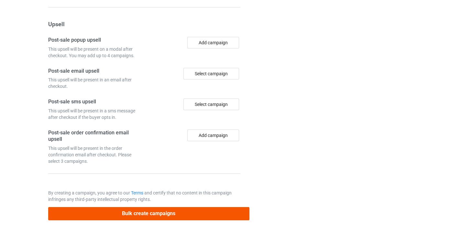
scroll to position [633, 0]
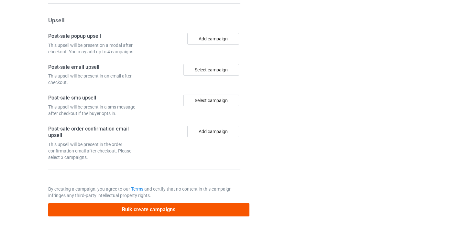
type input "/archivist10"
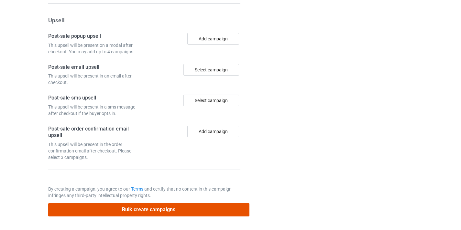
click at [186, 212] on button "Bulk create campaigns" at bounding box center [148, 209] width 201 height 13
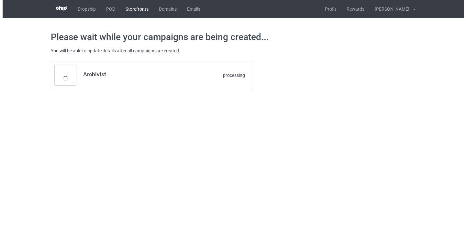
scroll to position [0, 0]
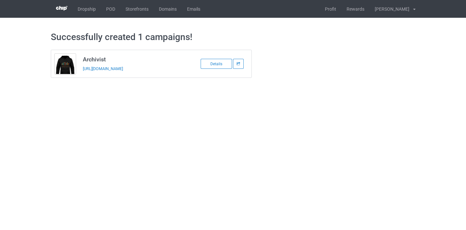
click at [138, 72] on div "[URL][DOMAIN_NAME]" at bounding box center [128, 68] width 91 height 7
click at [123, 68] on link "[URL][DOMAIN_NAME]" at bounding box center [103, 68] width 40 height 5
